Goal: Check status: Check status

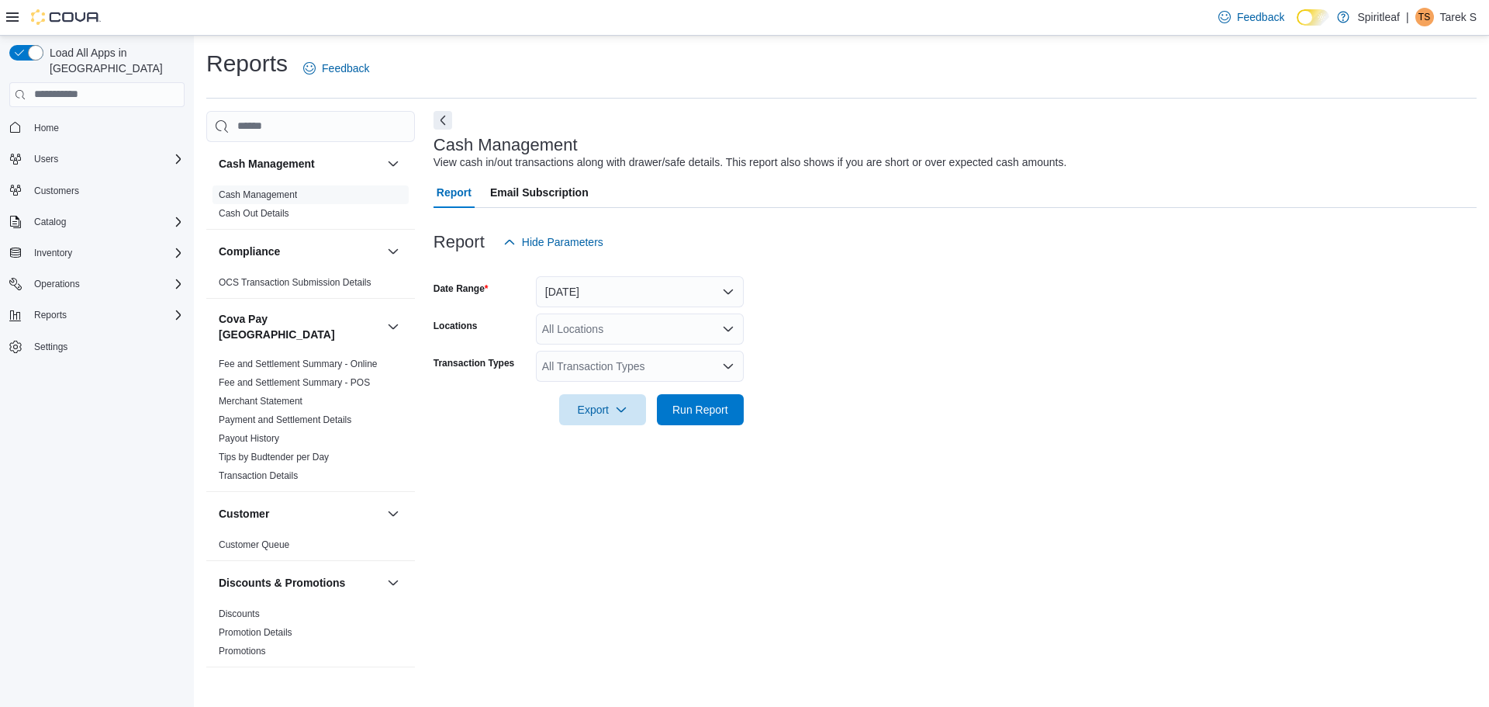
click at [973, 390] on form "Date Range Today Locations All Locations Transaction Types All Transaction Type…" at bounding box center [955, 341] width 1043 height 168
